Goal: Information Seeking & Learning: Learn about a topic

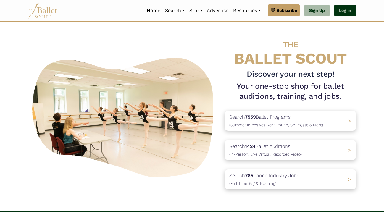
click at [350, 12] on link "Log In" at bounding box center [345, 11] width 22 height 12
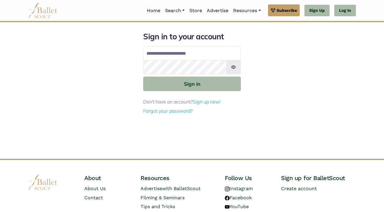
type input "**********"
click at [192, 83] on button "Sign in" at bounding box center [192, 84] width 98 height 14
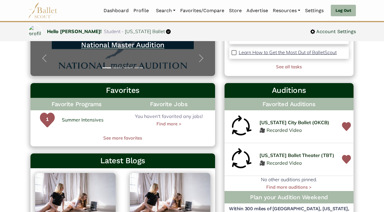
scroll to position [186, 0]
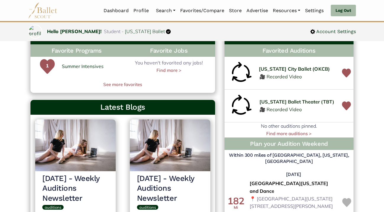
click at [291, 68] on span "Oklahoma City Ballet (OKCB)" at bounding box center [293, 69] width 71 height 8
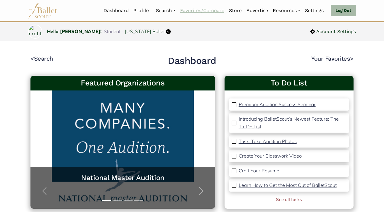
scroll to position [0, 0]
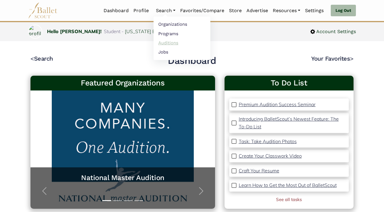
click at [166, 41] on link "Auditions" at bounding box center [181, 42] width 57 height 9
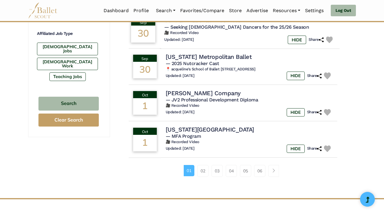
scroll to position [367, 0]
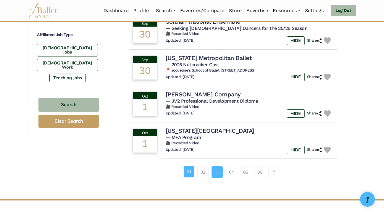
click at [217, 169] on link "03" at bounding box center [216, 172] width 11 height 12
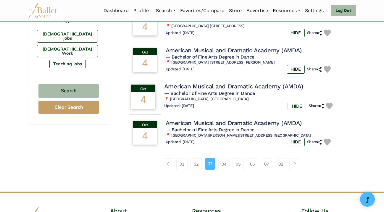
scroll to position [381, 0]
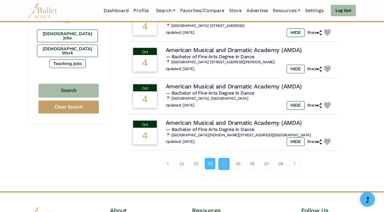
click at [222, 166] on link "04" at bounding box center [223, 164] width 11 height 12
click at [222, 168] on link "04" at bounding box center [223, 164] width 11 height 12
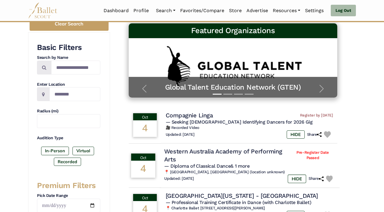
scroll to position [83, 0]
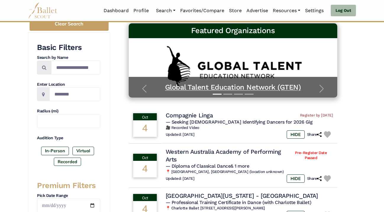
click at [264, 86] on h5 "Global Talent Education Network (GTEN)" at bounding box center [233, 87] width 197 height 9
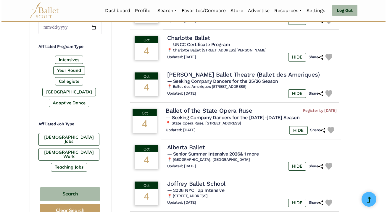
scroll to position [297, 0]
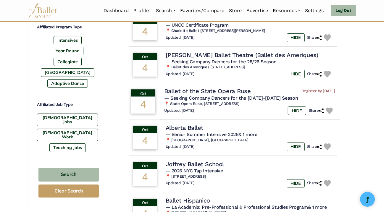
click at [193, 87] on h4 "Ballet of the State Opera Ruse" at bounding box center [207, 91] width 86 height 8
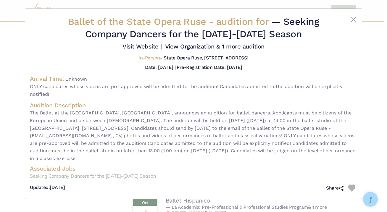
click at [114, 173] on link "Seeking Company Dancers for the 2025-2026 Season" at bounding box center [193, 176] width 327 height 8
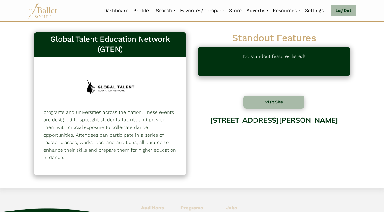
scroll to position [17, 0]
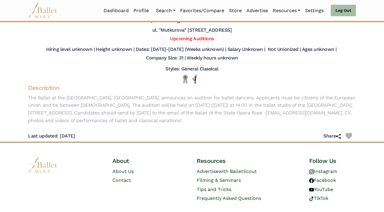
scroll to position [49, 0]
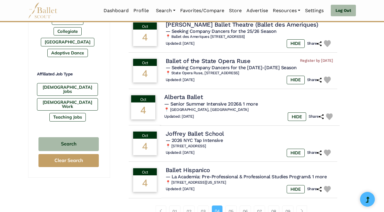
scroll to position [335, 0]
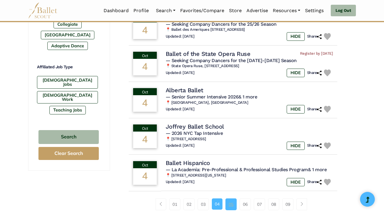
click at [231, 201] on link "05" at bounding box center [230, 204] width 11 height 12
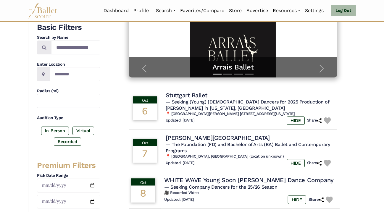
scroll to position [127, 0]
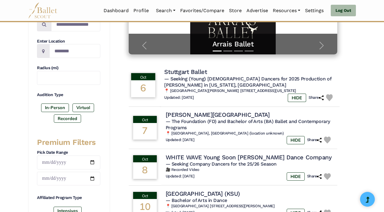
click at [194, 72] on h4 "Stuttgart Ballet" at bounding box center [185, 72] width 43 height 8
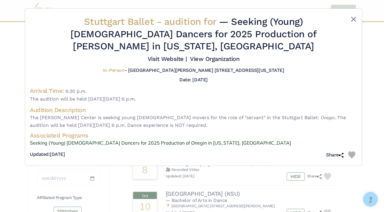
click at [352, 20] on button "Close" at bounding box center [353, 19] width 7 height 7
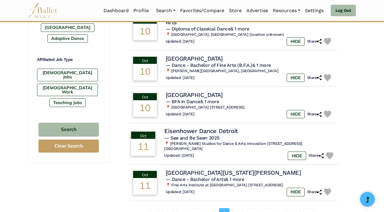
scroll to position [383, 0]
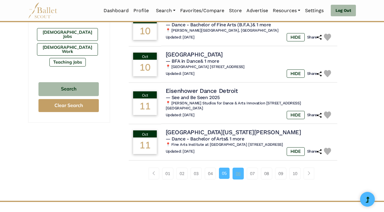
click at [241, 169] on link "06" at bounding box center [237, 174] width 11 height 12
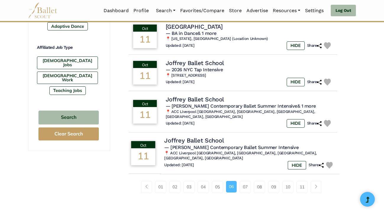
scroll to position [358, 0]
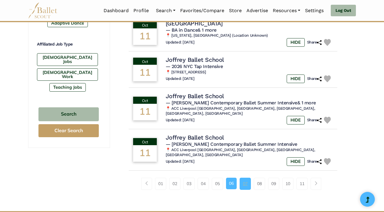
click at [241, 178] on link "07" at bounding box center [245, 184] width 11 height 12
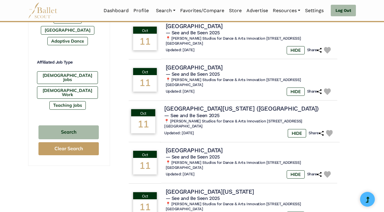
scroll to position [372, 0]
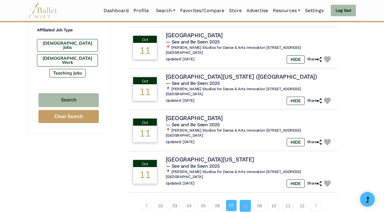
click at [248, 200] on link "08" at bounding box center [245, 206] width 11 height 12
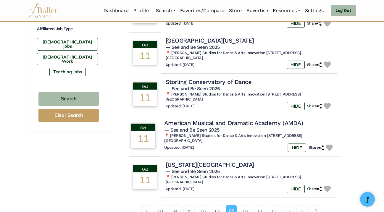
scroll to position [418, 0]
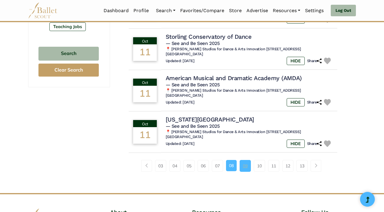
click at [247, 160] on link "09" at bounding box center [245, 166] width 11 height 12
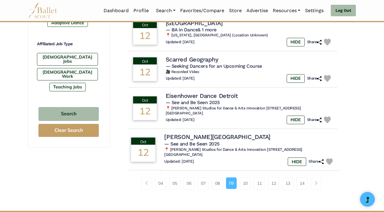
scroll to position [368, 0]
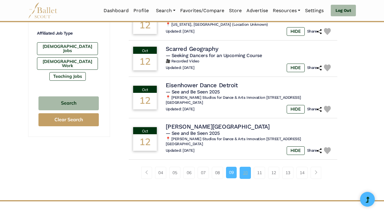
click at [246, 170] on link "10" at bounding box center [245, 173] width 11 height 12
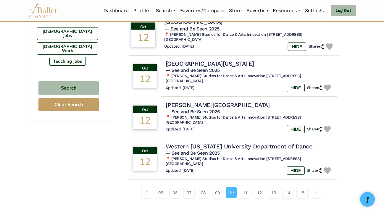
scroll to position [384, 0]
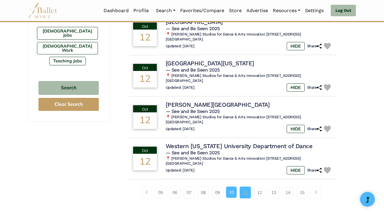
click at [246, 187] on link "11" at bounding box center [245, 193] width 11 height 12
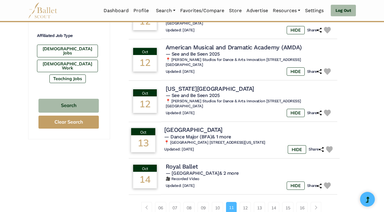
scroll to position [373, 0]
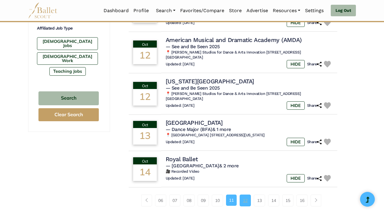
click at [246, 195] on link "12" at bounding box center [245, 201] width 11 height 12
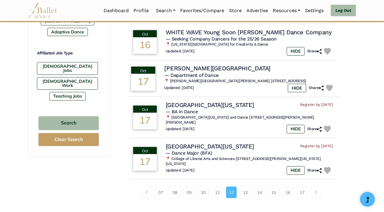
scroll to position [352, 0]
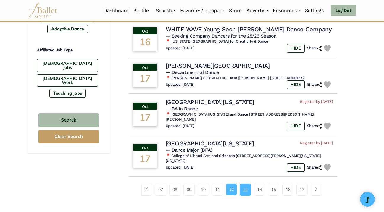
click at [248, 184] on link "13" at bounding box center [245, 190] width 11 height 12
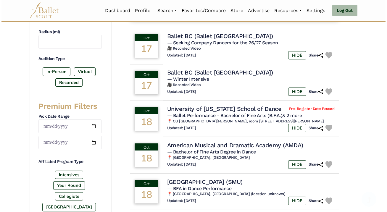
scroll to position [165, 0]
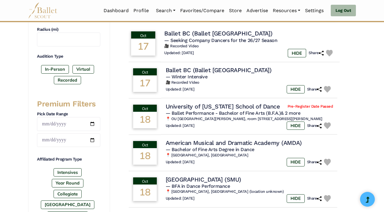
click at [224, 36] on h4 "Ballet BC (Ballet British Columbia)" at bounding box center [218, 34] width 108 height 8
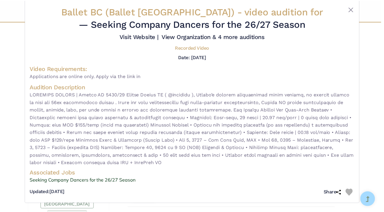
scroll to position [15, 0]
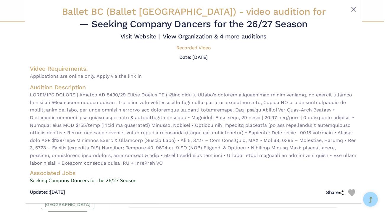
click at [352, 6] on button "Close" at bounding box center [353, 9] width 7 height 7
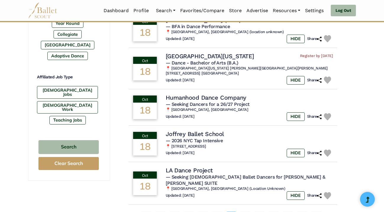
scroll to position [355, 0]
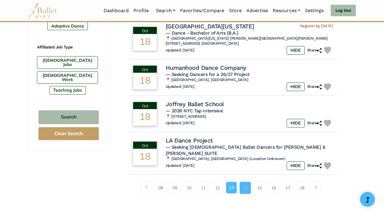
click at [243, 182] on link "14" at bounding box center [245, 188] width 11 height 12
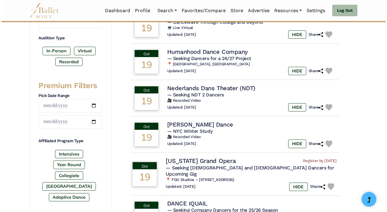
scroll to position [185, 0]
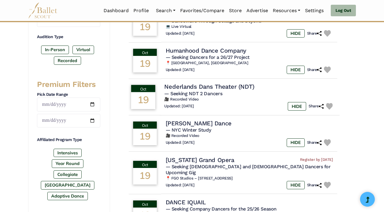
click at [222, 86] on h4 "Nederlands Dans Theater (NDT)" at bounding box center [209, 87] width 90 height 8
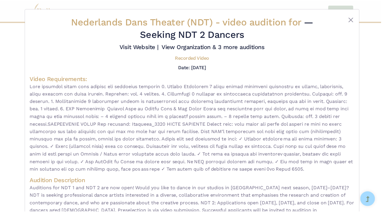
scroll to position [0, 0]
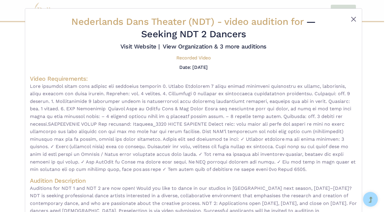
click at [352, 19] on button "Close" at bounding box center [353, 19] width 7 height 7
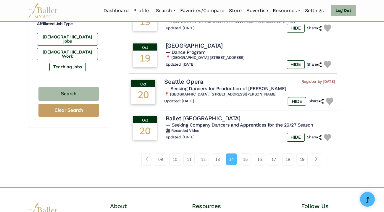
scroll to position [380, 0]
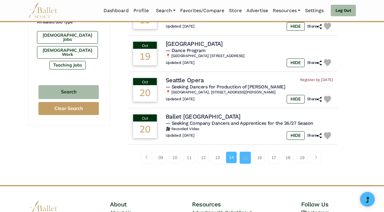
click at [246, 152] on link "15" at bounding box center [245, 158] width 11 height 12
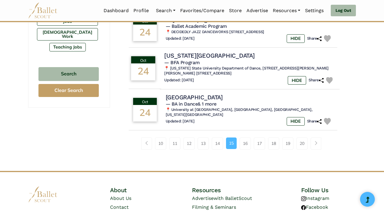
scroll to position [398, 0]
click at [247, 140] on link "16" at bounding box center [245, 143] width 11 height 12
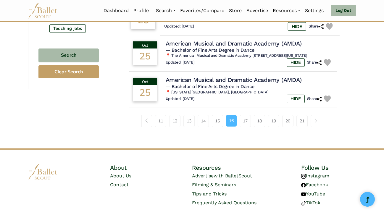
scroll to position [421, 0]
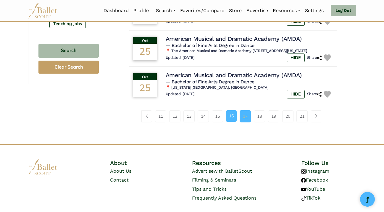
click at [245, 122] on link "17" at bounding box center [245, 116] width 11 height 12
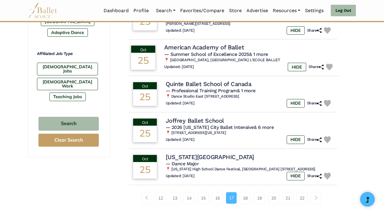
scroll to position [356, 0]
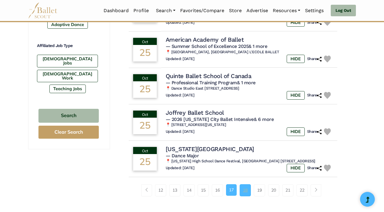
click at [245, 184] on link "18" at bounding box center [245, 190] width 11 height 12
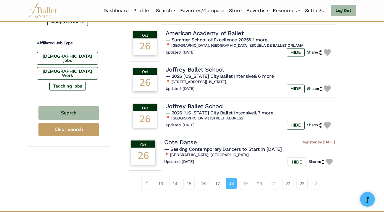
scroll to position [367, 0]
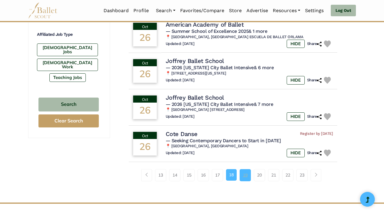
click at [245, 169] on link "19" at bounding box center [245, 175] width 11 height 12
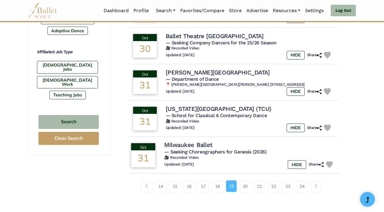
scroll to position [357, 0]
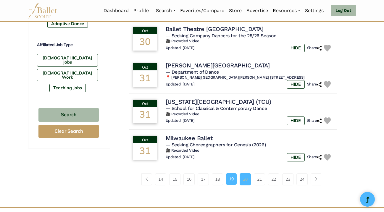
click at [245, 173] on link "20" at bounding box center [245, 179] width 11 height 12
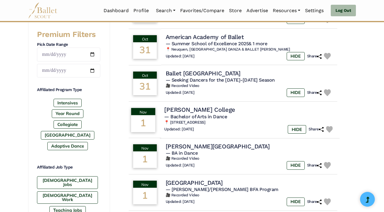
scroll to position [237, 0]
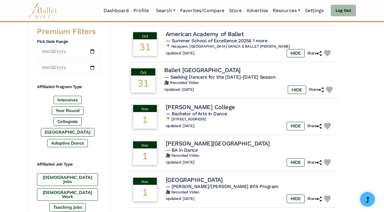
click at [199, 70] on h4 "Ballet Long Island" at bounding box center [202, 70] width 76 height 8
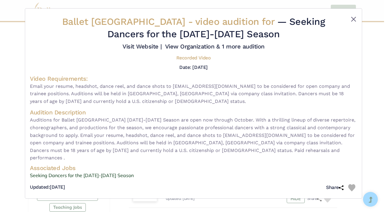
click at [354, 20] on button "Close" at bounding box center [353, 19] width 7 height 7
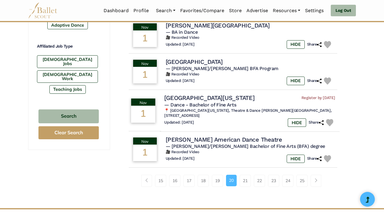
scroll to position [370, 0]
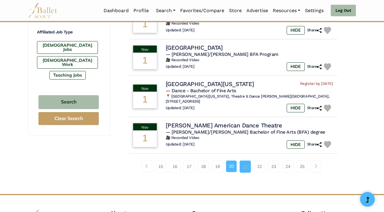
click at [247, 161] on link "21" at bounding box center [245, 167] width 11 height 12
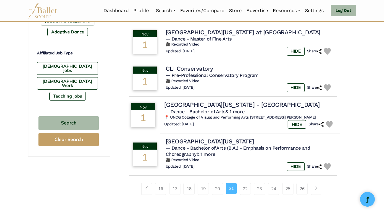
scroll to position [352, 0]
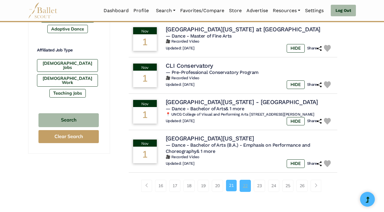
click at [245, 185] on link "22" at bounding box center [245, 186] width 11 height 12
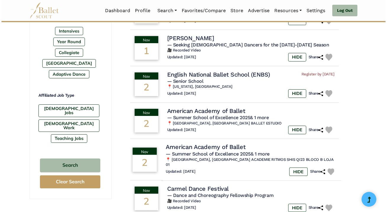
scroll to position [313, 0]
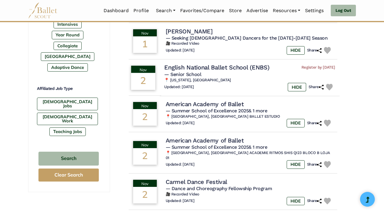
click at [225, 64] on h4 "English National Ballet School (ENBS)" at bounding box center [216, 68] width 105 height 8
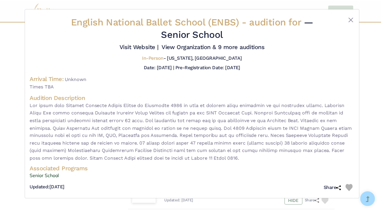
scroll to position [0, 0]
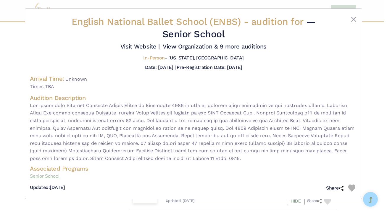
click at [46, 180] on link "Senior School" at bounding box center [193, 176] width 327 height 8
click at [352, 18] on button "Close" at bounding box center [353, 19] width 7 height 7
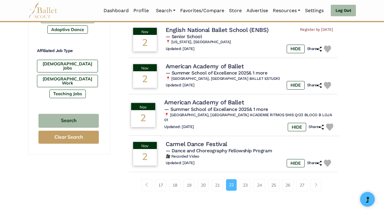
scroll to position [388, 0]
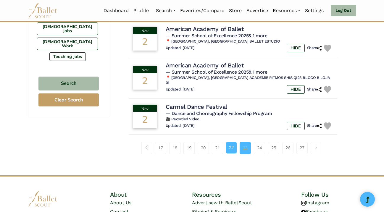
click at [247, 142] on link "23" at bounding box center [245, 148] width 11 height 12
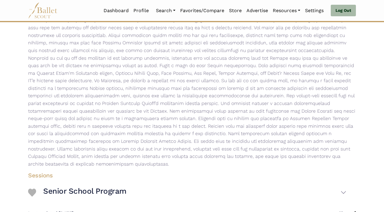
scroll to position [183, 0]
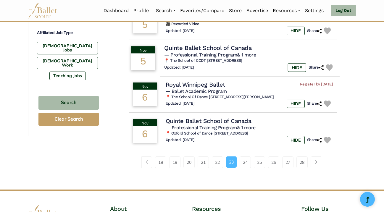
scroll to position [369, 0]
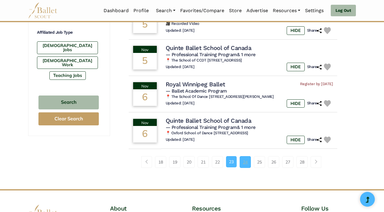
click at [248, 157] on link "24" at bounding box center [245, 162] width 11 height 12
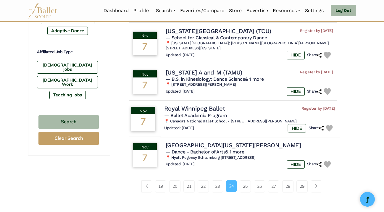
scroll to position [351, 0]
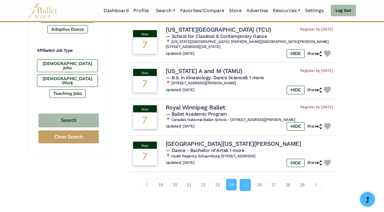
click at [245, 179] on link "25" at bounding box center [245, 185] width 11 height 12
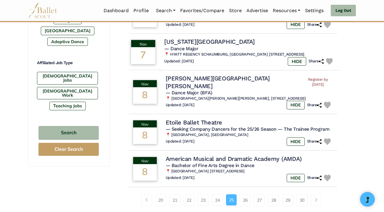
scroll to position [361, 0]
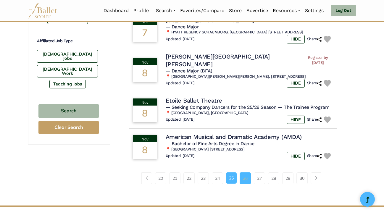
click at [243, 172] on link "26" at bounding box center [245, 178] width 11 height 12
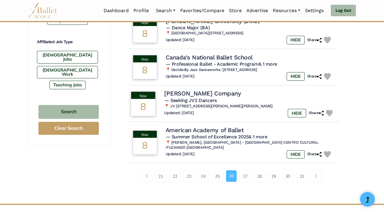
scroll to position [366, 0]
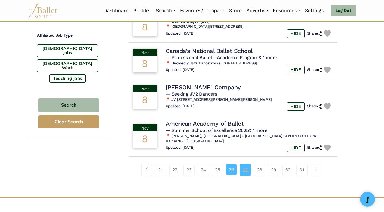
click at [246, 166] on link "27" at bounding box center [245, 170] width 11 height 12
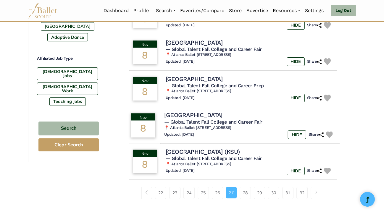
scroll to position [346, 0]
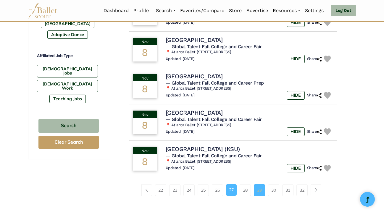
click at [257, 186] on link "29" at bounding box center [259, 190] width 11 height 12
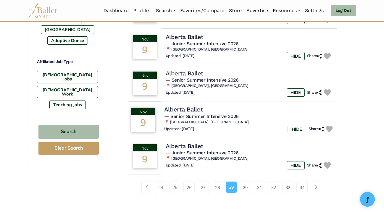
scroll to position [340, 0]
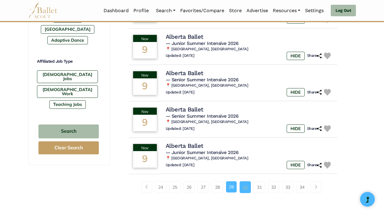
click at [248, 184] on link "30" at bounding box center [245, 187] width 11 height 12
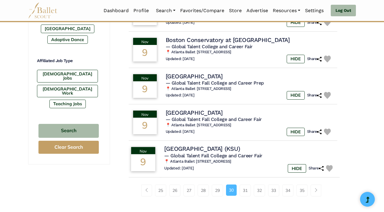
scroll to position [342, 0]
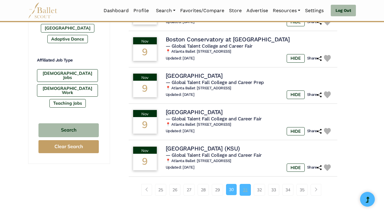
click at [248, 185] on link "31" at bounding box center [245, 190] width 11 height 12
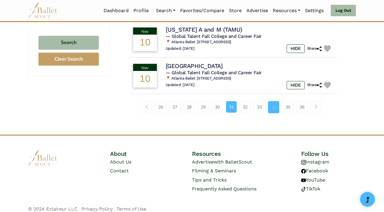
scroll to position [429, 0]
click at [249, 102] on link "32" at bounding box center [245, 107] width 11 height 12
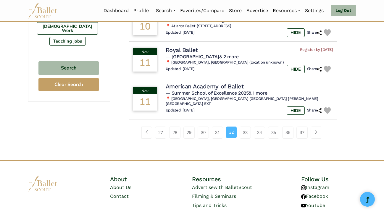
scroll to position [404, 0]
click at [261, 126] on link "34" at bounding box center [259, 132] width 11 height 12
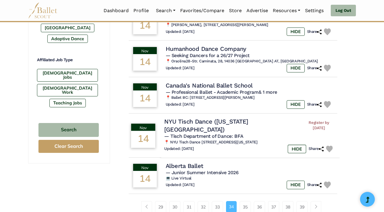
scroll to position [361, 0]
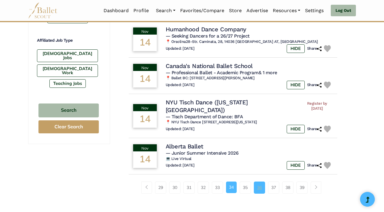
click at [258, 182] on link "36" at bounding box center [259, 188] width 11 height 12
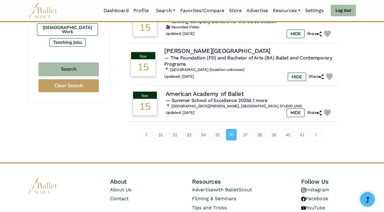
scroll to position [403, 0]
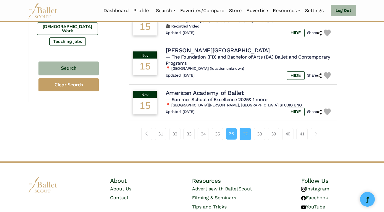
click at [246, 134] on link "37" at bounding box center [245, 134] width 11 height 12
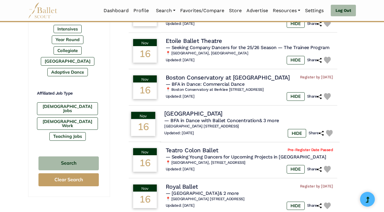
scroll to position [364, 0]
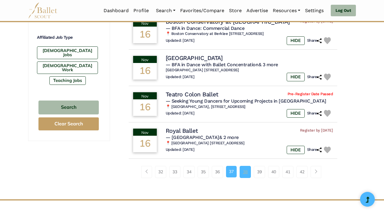
click at [245, 167] on link "38" at bounding box center [245, 172] width 11 height 12
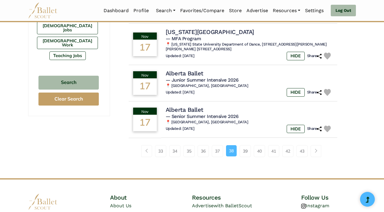
scroll to position [389, 0]
click at [245, 145] on link "39" at bounding box center [245, 151] width 11 height 12
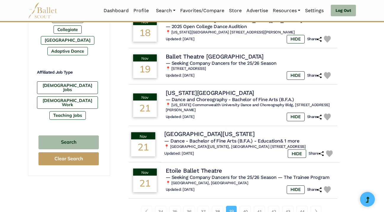
scroll to position [337, 0]
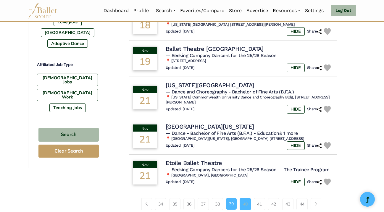
click at [244, 198] on link "40" at bounding box center [245, 204] width 11 height 12
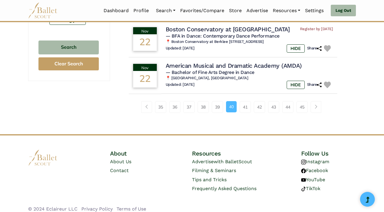
scroll to position [424, 0]
click at [245, 101] on link "41" at bounding box center [245, 107] width 11 height 12
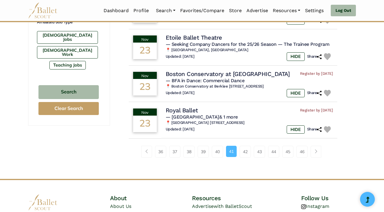
scroll to position [379, 0]
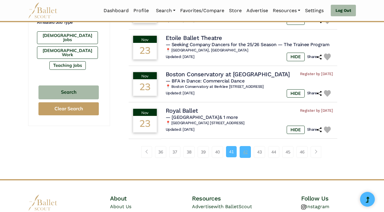
click at [245, 146] on link "42" at bounding box center [245, 152] width 11 height 12
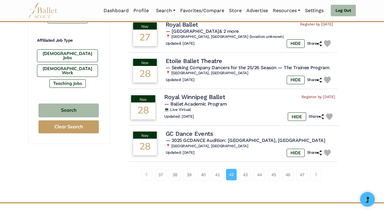
scroll to position [399, 0]
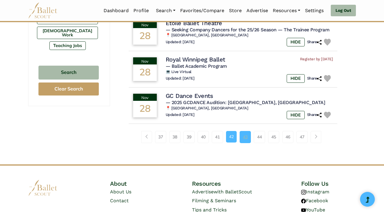
click at [245, 131] on link "43" at bounding box center [245, 137] width 11 height 12
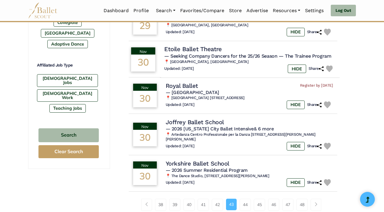
scroll to position [337, 0]
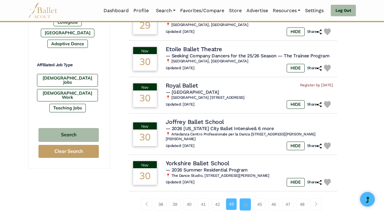
click at [249, 198] on link "44" at bounding box center [245, 204] width 11 height 12
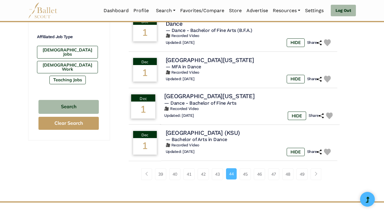
scroll to position [370, 0]
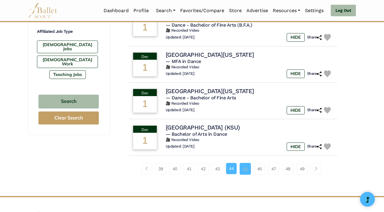
click at [246, 165] on link "45" at bounding box center [245, 169] width 11 height 12
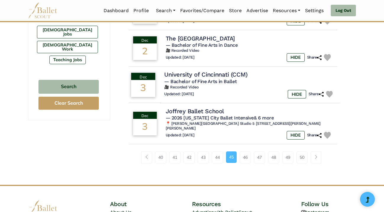
scroll to position [390, 0]
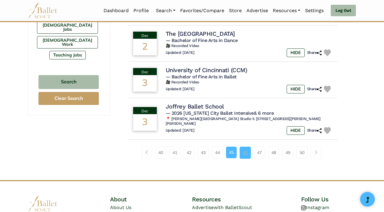
click at [247, 147] on link "46" at bounding box center [245, 153] width 11 height 12
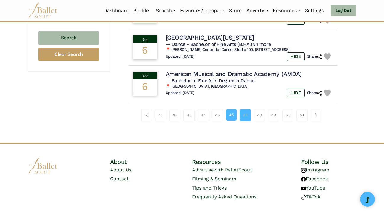
scroll to position [434, 0]
click at [249, 109] on link "47" at bounding box center [245, 115] width 11 height 12
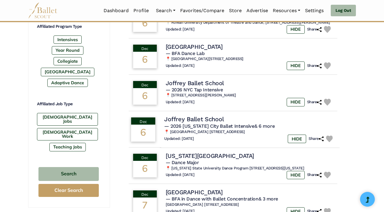
scroll to position [342, 0]
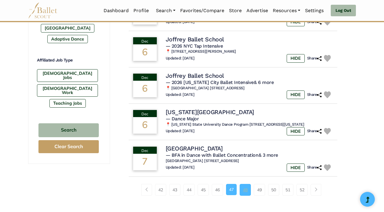
click at [243, 196] on link "48" at bounding box center [245, 190] width 11 height 12
click at [255, 196] on link "49" at bounding box center [259, 190] width 11 height 12
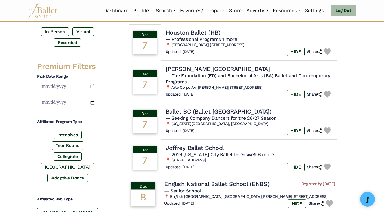
scroll to position [182, 0]
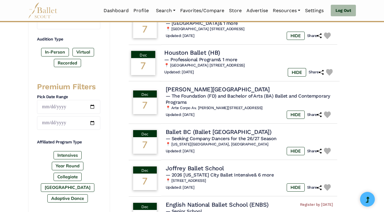
click at [206, 50] on h4 "Houston Ballet (HB)" at bounding box center [192, 53] width 56 height 8
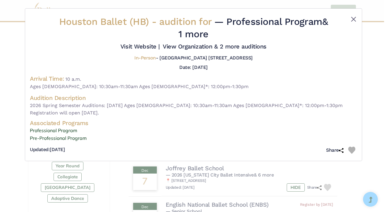
click at [355, 19] on button "Close" at bounding box center [353, 19] width 7 height 7
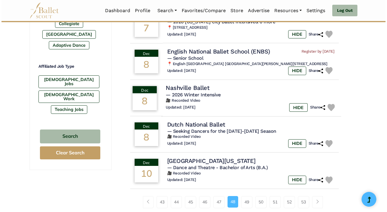
scroll to position [353, 0]
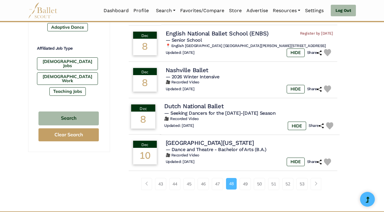
click at [215, 106] on h4 "Dutch National Ballet" at bounding box center [193, 106] width 59 height 8
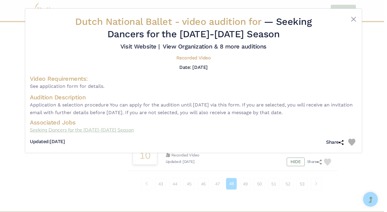
click at [100, 134] on link "Seeking Dancers for the [DATE]-[DATE] Season" at bounding box center [193, 130] width 327 height 8
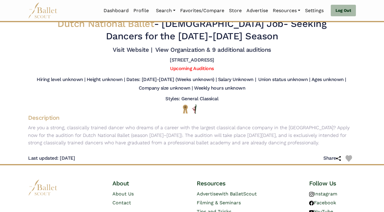
scroll to position [2, 0]
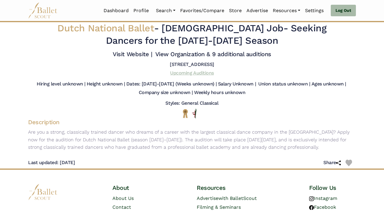
click at [190, 76] on link "Upcoming Auditions" at bounding box center [191, 73] width 43 height 6
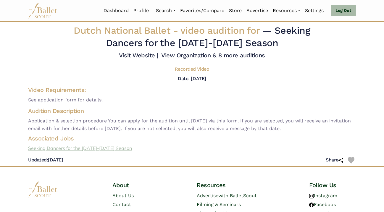
click at [83, 152] on link "Seeking Dancers for the [DATE]-[DATE] Season" at bounding box center [191, 149] width 337 height 8
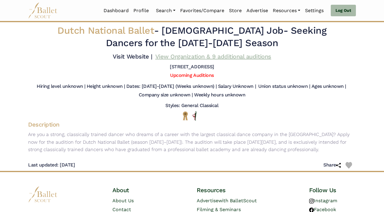
click at [187, 60] on link "View Organization & 9 additional auditions" at bounding box center [213, 56] width 116 height 7
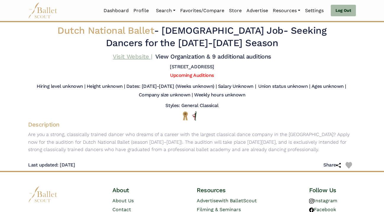
click at [152, 54] on link "Visit Website |" at bounding box center [132, 56] width 39 height 7
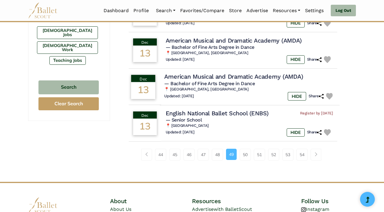
scroll to position [422, 0]
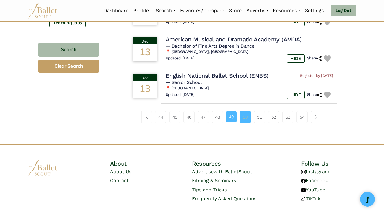
click at [246, 111] on link "50" at bounding box center [245, 117] width 11 height 12
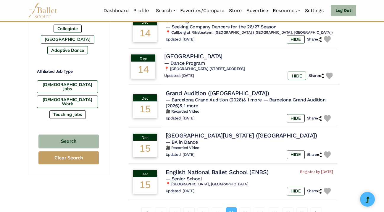
scroll to position [368, 0]
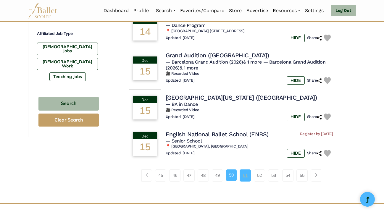
click at [245, 172] on link "51" at bounding box center [245, 175] width 11 height 12
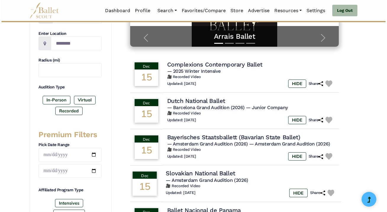
scroll to position [160, 0]
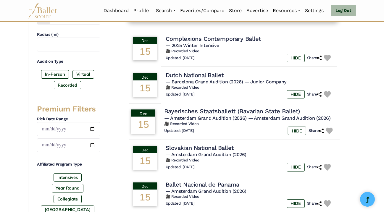
click at [216, 112] on h4 "Bayerisches Staatsballett (Bavarian State Ballet)" at bounding box center [231, 111] width 135 height 8
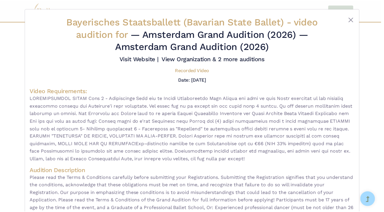
scroll to position [0, 0]
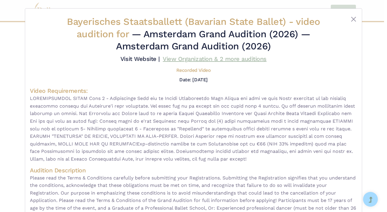
click at [188, 62] on link "View Organization & 2 more auditions" at bounding box center [215, 58] width 104 height 7
click at [160, 57] on link "Visit Website |" at bounding box center [139, 58] width 39 height 7
click at [353, 19] on button "Close" at bounding box center [353, 19] width 7 height 7
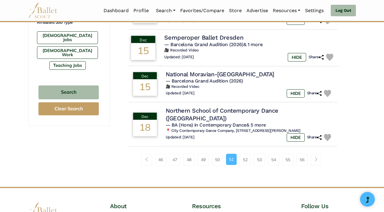
scroll to position [379, 0]
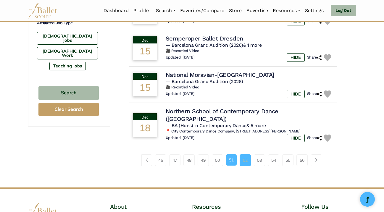
click at [242, 154] on link "52" at bounding box center [245, 160] width 11 height 12
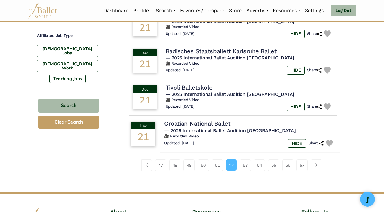
scroll to position [374, 0]
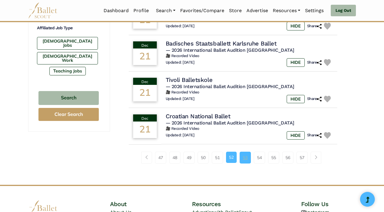
click at [245, 157] on link "53" at bounding box center [245, 158] width 11 height 12
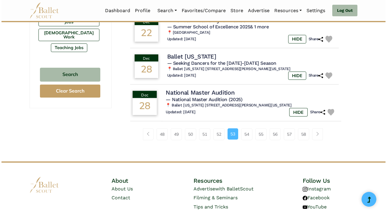
scroll to position [393, 0]
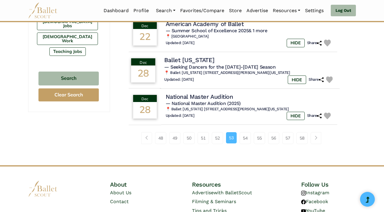
click at [193, 57] on h4 "Ballet [US_STATE]" at bounding box center [189, 60] width 50 height 8
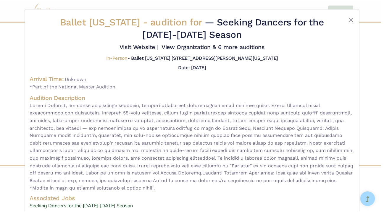
scroll to position [0, 0]
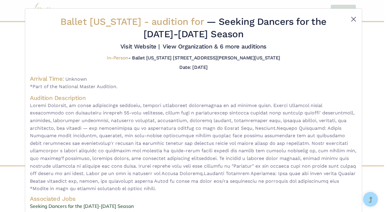
click at [351, 17] on button "Close" at bounding box center [353, 19] width 7 height 7
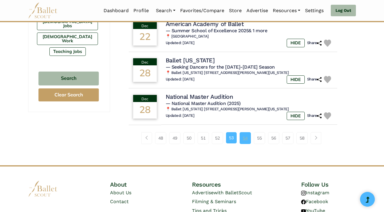
click at [243, 135] on link "54" at bounding box center [245, 138] width 11 height 12
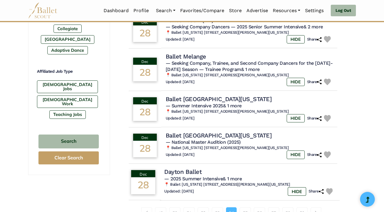
scroll to position [349, 0]
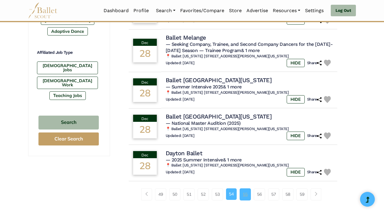
click at [245, 189] on link "55" at bounding box center [245, 194] width 11 height 12
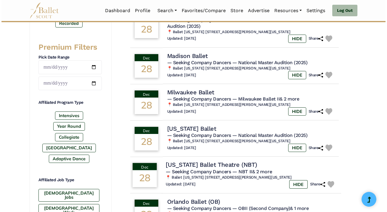
scroll to position [222, 0]
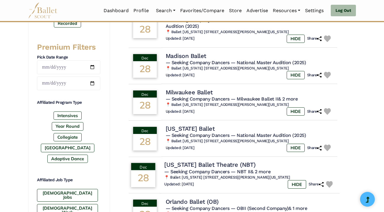
click at [208, 163] on h4 "[US_STATE] Ballet Theatre (NBT)" at bounding box center [209, 165] width 91 height 8
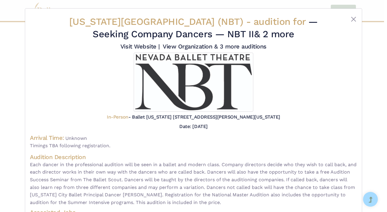
scroll to position [0, 0]
click at [160, 48] on link "Visit Website |" at bounding box center [139, 46] width 39 height 7
click at [350, 18] on button "Close" at bounding box center [353, 19] width 7 height 7
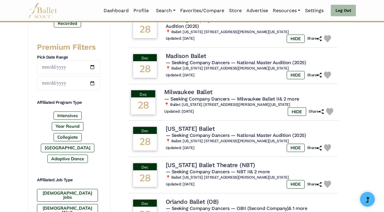
click at [193, 90] on h4 "Milwaukee Ballet" at bounding box center [188, 92] width 48 height 8
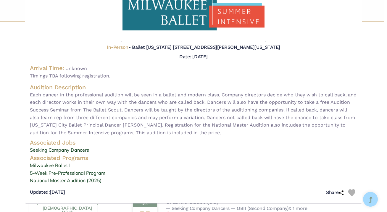
scroll to position [75, 0]
click at [78, 150] on link "Seeking Company Dancers" at bounding box center [193, 150] width 327 height 8
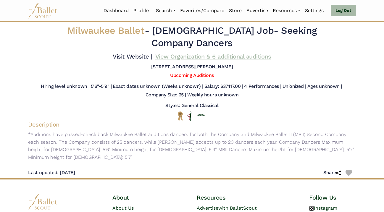
click at [191, 60] on link "View Organization & 6 additional auditions" at bounding box center [213, 56] width 116 height 7
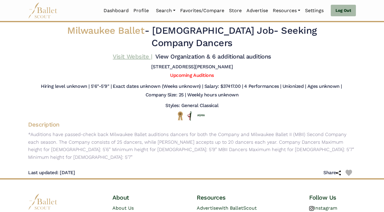
click at [152, 56] on link "Visit Website |" at bounding box center [132, 56] width 39 height 7
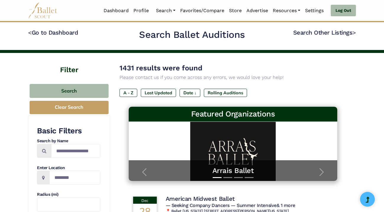
scroll to position [349, 0]
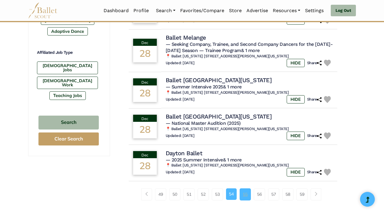
click at [245, 190] on link "55" at bounding box center [245, 194] width 11 height 12
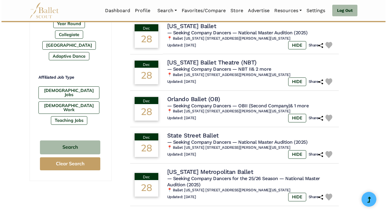
scroll to position [334, 0]
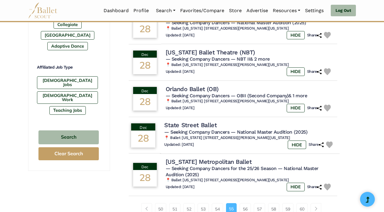
click at [214, 124] on h4 "State Street Ballet" at bounding box center [190, 125] width 52 height 8
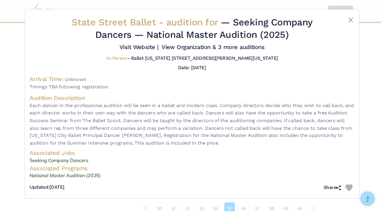
scroll to position [0, 0]
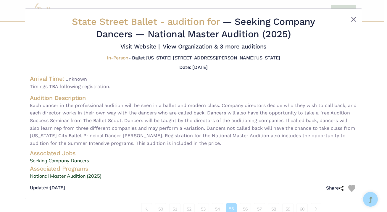
click at [350, 19] on button "Close" at bounding box center [353, 19] width 7 height 7
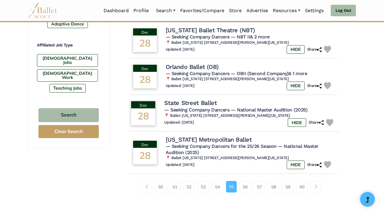
scroll to position [362, 0]
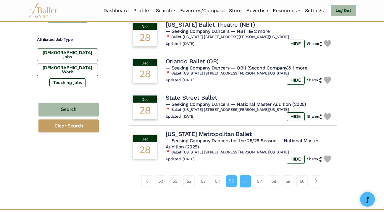
click at [243, 175] on link "56" at bounding box center [245, 181] width 11 height 12
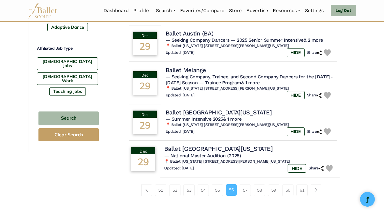
scroll to position [353, 0]
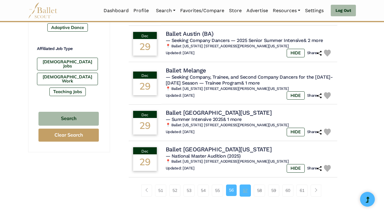
click at [245, 188] on link "57" at bounding box center [245, 191] width 11 height 12
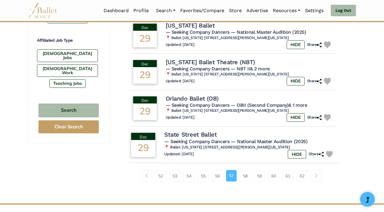
scroll to position [362, 0]
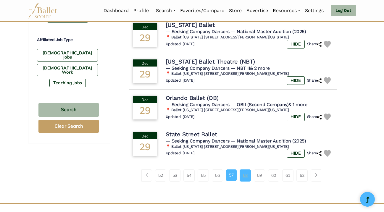
click at [248, 169] on link "58" at bounding box center [245, 175] width 11 height 12
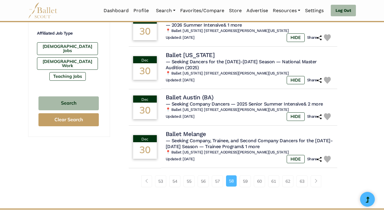
scroll to position [409, 0]
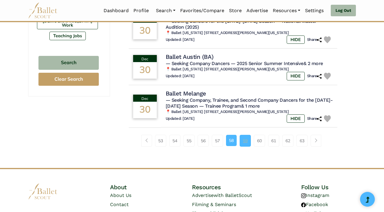
click at [246, 135] on link "59" at bounding box center [245, 141] width 11 height 12
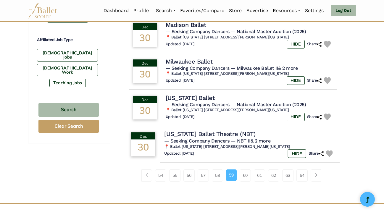
scroll to position [400, 0]
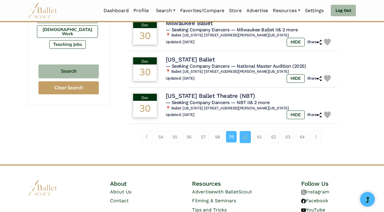
click at [247, 133] on link "60" at bounding box center [245, 137] width 11 height 12
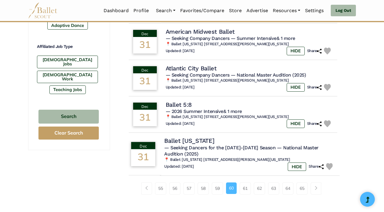
scroll to position [360, 0]
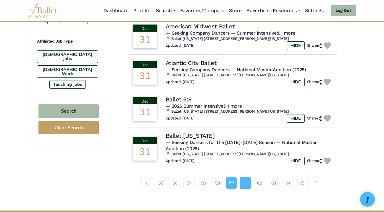
click at [246, 178] on link "61" at bounding box center [245, 183] width 11 height 12
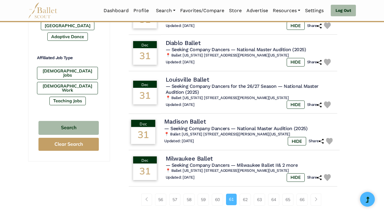
scroll to position [347, 0]
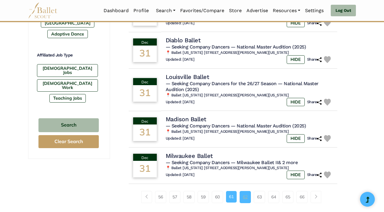
click at [245, 191] on link "62" at bounding box center [245, 197] width 11 height 12
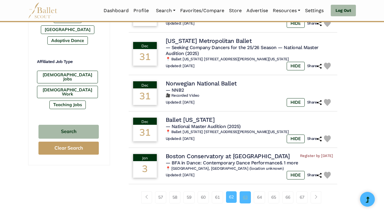
scroll to position [340, 0]
click at [212, 80] on h4 "Norwegian National Ballet" at bounding box center [200, 83] width 72 height 8
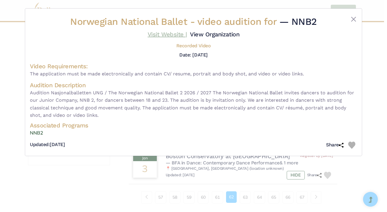
click at [187, 33] on link "Visit Website |" at bounding box center [167, 34] width 39 height 7
click at [190, 38] on link "View Organization" at bounding box center [214, 34] width 49 height 7
click at [245, 191] on div "Norwegian National Ballet - video audition for — NNB2 Visit Website | View Orga…" at bounding box center [193, 106] width 387 height 212
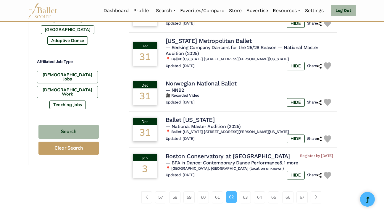
click at [245, 191] on link "63" at bounding box center [245, 197] width 11 height 12
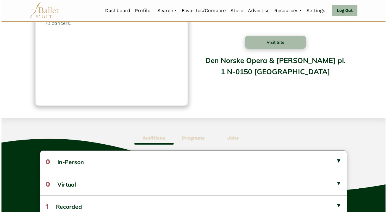
scroll to position [184, 0]
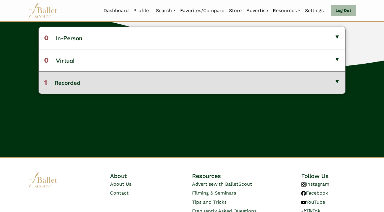
click at [173, 87] on button "1 Recorded" at bounding box center [192, 82] width 306 height 22
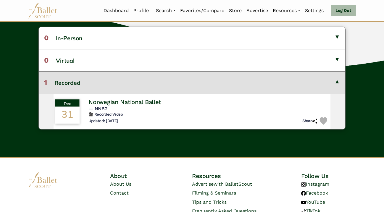
click at [161, 99] on h4 "Norwegian National Ballet" at bounding box center [124, 102] width 72 height 8
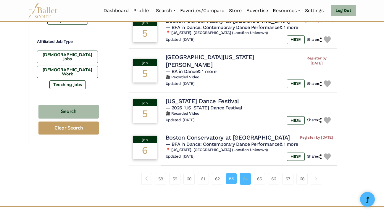
scroll to position [363, 0]
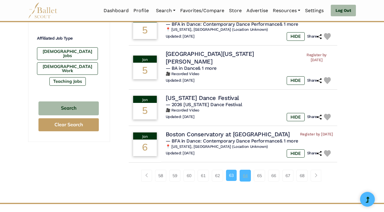
click at [248, 170] on link "64" at bounding box center [245, 176] width 11 height 12
click at [247, 170] on link "64" at bounding box center [245, 176] width 11 height 12
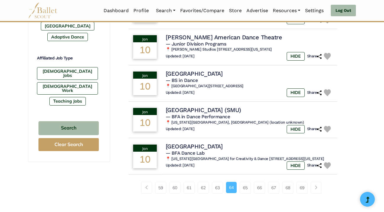
scroll to position [344, 0]
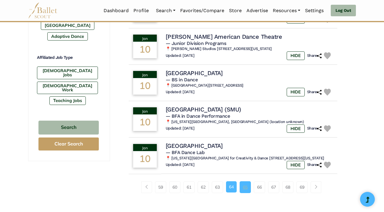
click at [244, 193] on link "65" at bounding box center [245, 187] width 11 height 12
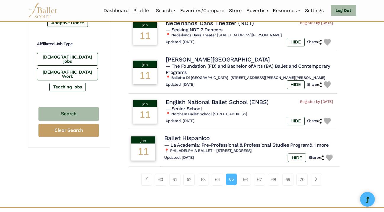
scroll to position [364, 0]
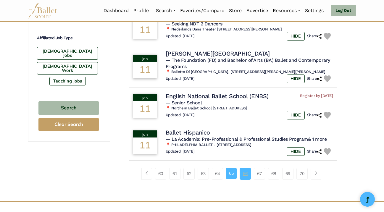
click at [245, 170] on link "66" at bounding box center [245, 174] width 11 height 12
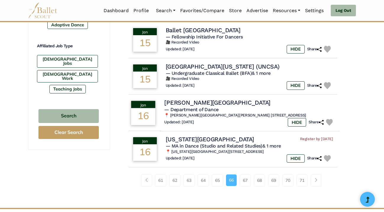
scroll to position [357, 0]
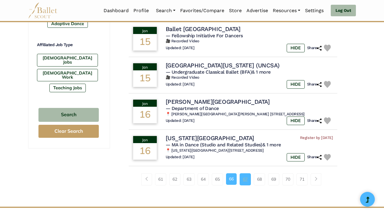
click at [247, 173] on link "67" at bounding box center [245, 179] width 11 height 12
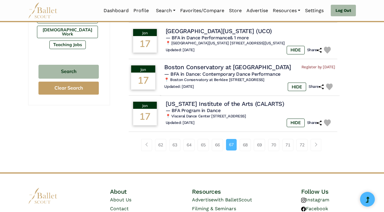
scroll to position [400, 0]
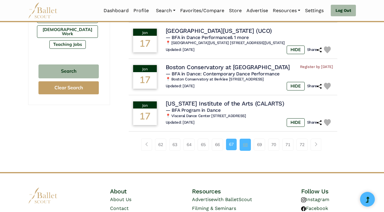
click at [246, 151] on link "68" at bounding box center [245, 145] width 11 height 12
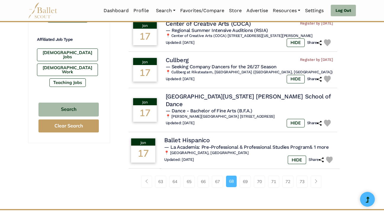
scroll to position [363, 0]
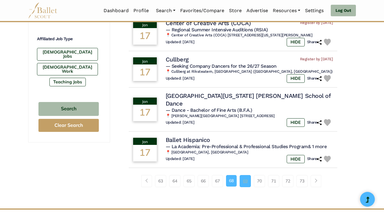
click at [246, 181] on link "69" at bounding box center [245, 181] width 11 height 12
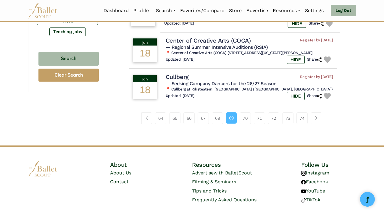
scroll to position [416, 0]
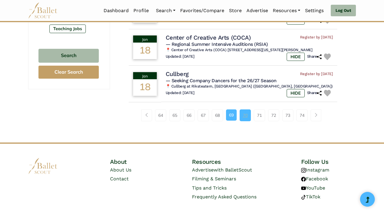
click at [246, 114] on link "70" at bounding box center [245, 115] width 11 height 12
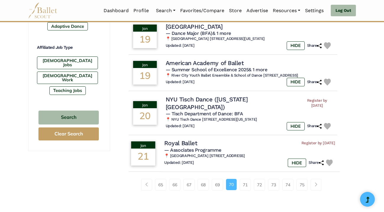
scroll to position [366, 0]
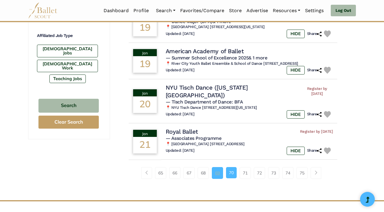
click at [218, 169] on link "69" at bounding box center [217, 173] width 11 height 12
click at [242, 169] on link "71" at bounding box center [245, 173] width 11 height 12
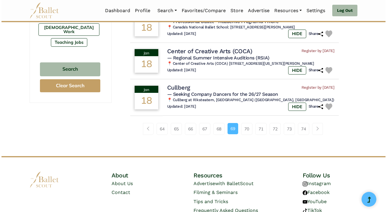
scroll to position [394, 0]
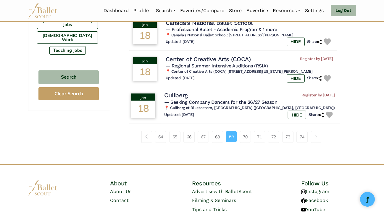
click at [179, 96] on h4 "Cullberg" at bounding box center [176, 95] width 24 height 8
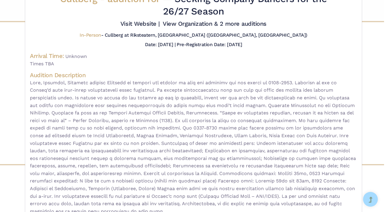
scroll to position [16, 0]
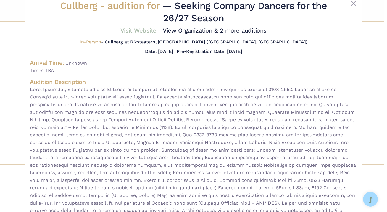
click at [160, 29] on link "Visit Website |" at bounding box center [139, 30] width 39 height 7
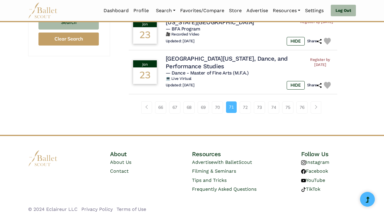
scroll to position [449, 0]
click at [248, 103] on link "72" at bounding box center [245, 108] width 11 height 12
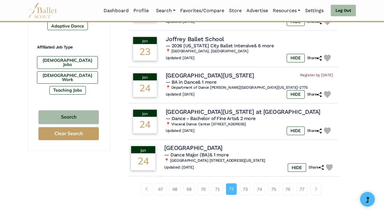
scroll to position [360, 0]
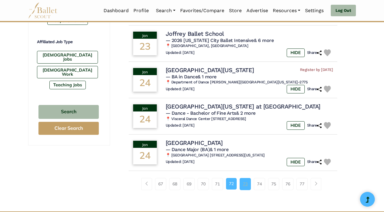
click at [249, 183] on link "73" at bounding box center [245, 184] width 11 height 12
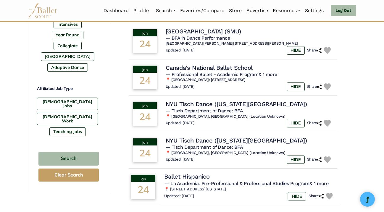
scroll to position [358, 0]
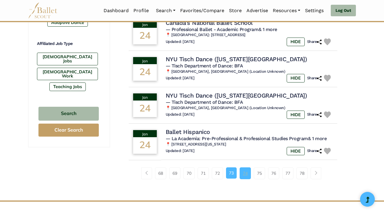
click at [243, 175] on link "74" at bounding box center [245, 173] width 11 height 12
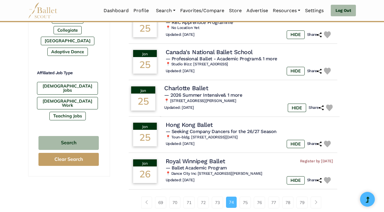
scroll to position [343, 0]
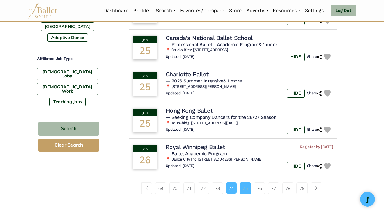
click at [245, 187] on link "75" at bounding box center [245, 188] width 11 height 12
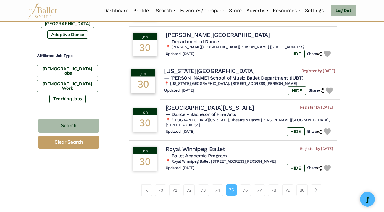
scroll to position [354, 0]
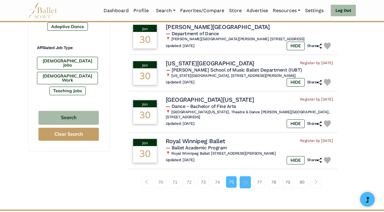
click at [245, 177] on link "76" at bounding box center [245, 182] width 11 height 12
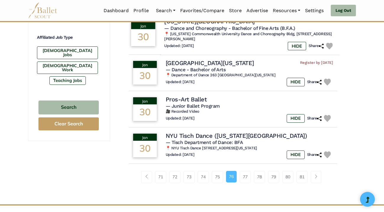
scroll to position [366, 0]
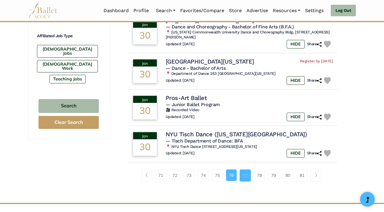
click at [247, 172] on link "77" at bounding box center [245, 175] width 11 height 12
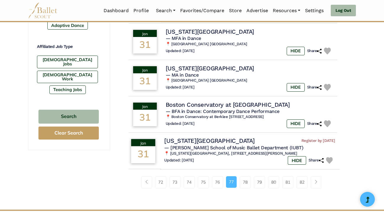
scroll to position [356, 0]
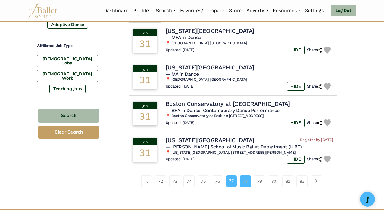
click at [246, 181] on link "78" at bounding box center [245, 181] width 11 height 12
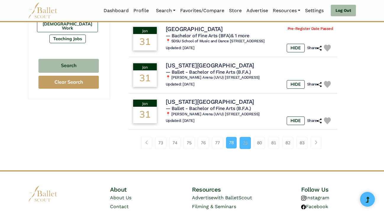
scroll to position [411, 0]
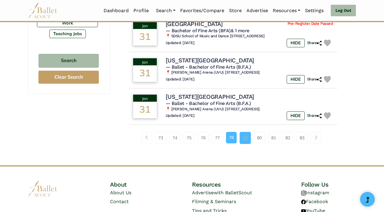
click at [246, 132] on link "79" at bounding box center [245, 138] width 11 height 12
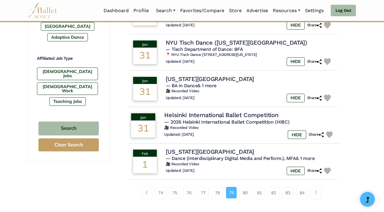
scroll to position [344, 0]
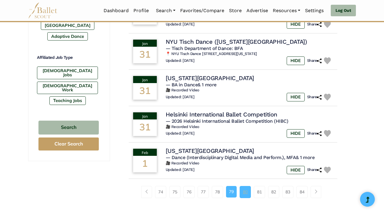
click at [246, 192] on link "80" at bounding box center [245, 192] width 11 height 12
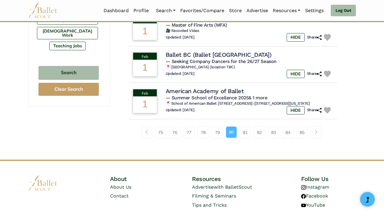
scroll to position [400, 0]
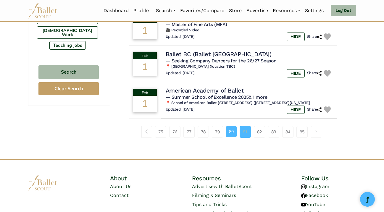
click at [245, 132] on link "81" at bounding box center [245, 132] width 11 height 12
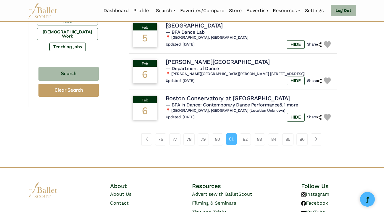
scroll to position [399, 0]
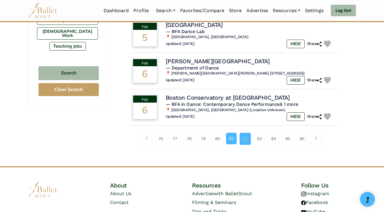
click at [243, 135] on link "82" at bounding box center [245, 139] width 11 height 12
